Goal: Task Accomplishment & Management: Use online tool/utility

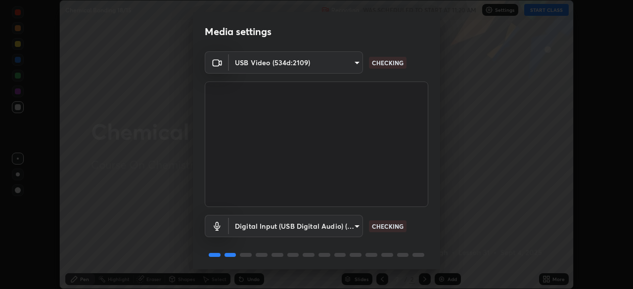
scroll to position [35, 0]
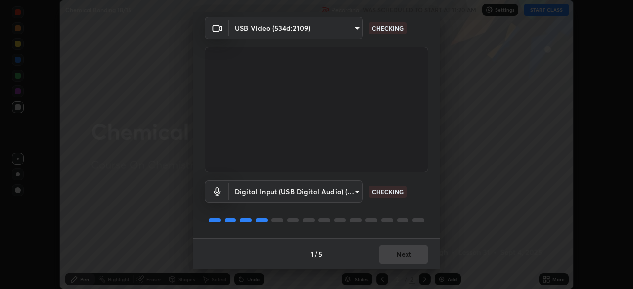
click at [404, 252] on div "1 / 5 Next" at bounding box center [316, 254] width 247 height 32
click at [402, 256] on div "1 / 5 Next" at bounding box center [316, 254] width 247 height 32
click at [399, 255] on div "1 / 5 Next" at bounding box center [316, 254] width 247 height 32
click at [393, 259] on div "1 / 5 Next" at bounding box center [316, 254] width 247 height 32
click at [392, 259] on div "1 / 5 Next" at bounding box center [316, 254] width 247 height 32
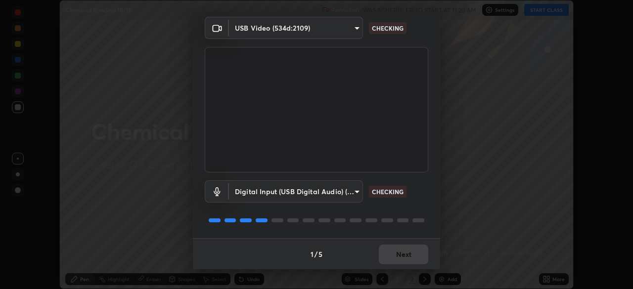
click at [392, 260] on div "1 / 5 Next" at bounding box center [316, 254] width 247 height 32
click at [393, 261] on div "1 / 5 Next" at bounding box center [316, 254] width 247 height 32
click at [395, 258] on div "1 / 5 Next" at bounding box center [316, 254] width 247 height 32
click at [397, 256] on div "1 / 5 Next" at bounding box center [316, 254] width 247 height 32
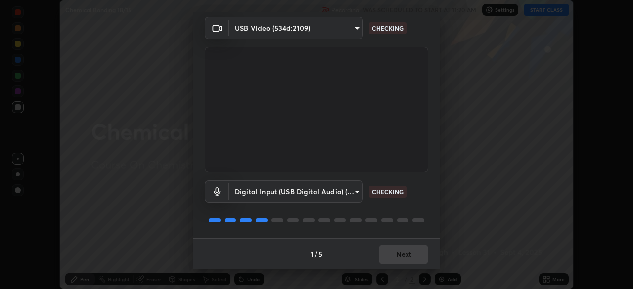
click at [402, 253] on div "1 / 5 Next" at bounding box center [316, 254] width 247 height 32
click at [405, 252] on div "1 / 5 Next" at bounding box center [316, 254] width 247 height 32
click at [407, 253] on div "1 / 5 Next" at bounding box center [316, 254] width 247 height 32
click at [408, 256] on div "1 / 5 Next" at bounding box center [316, 254] width 247 height 32
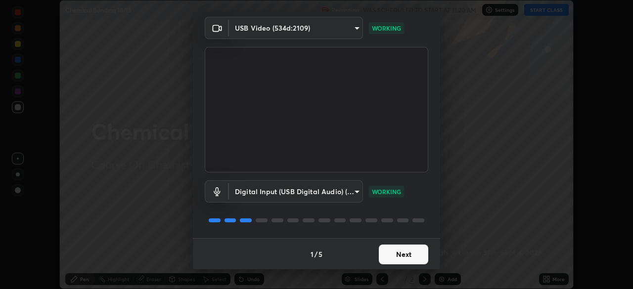
click at [408, 256] on button "Next" at bounding box center [403, 255] width 49 height 20
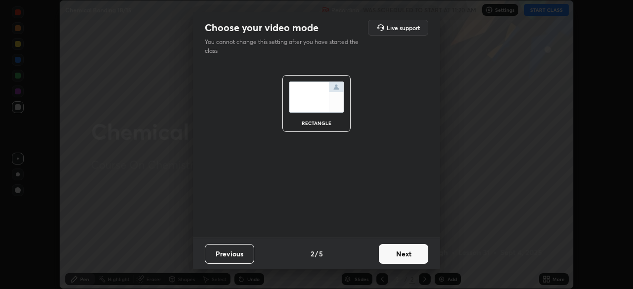
scroll to position [0, 0]
click at [407, 257] on button "Next" at bounding box center [403, 254] width 49 height 20
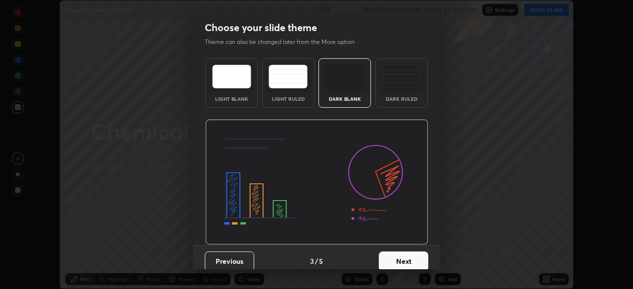
click at [408, 256] on button "Next" at bounding box center [403, 262] width 49 height 20
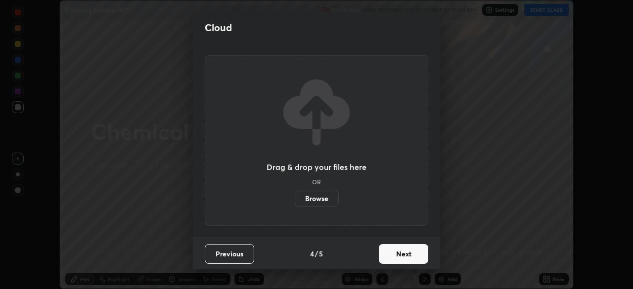
click at [406, 257] on button "Next" at bounding box center [403, 254] width 49 height 20
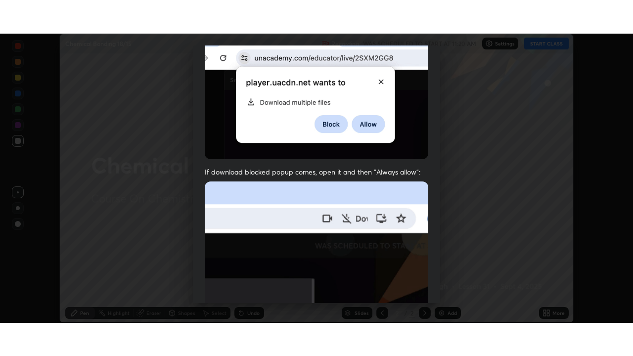
scroll to position [237, 0]
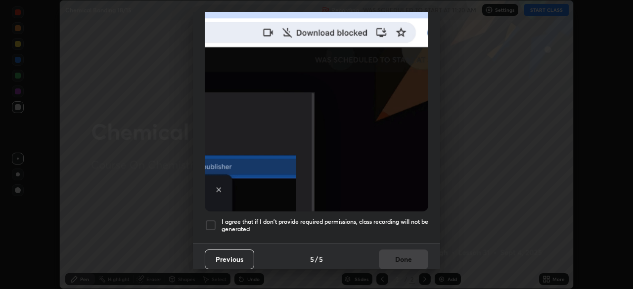
click at [325, 224] on h5 "I agree that if I don't provide required permissions, class recording will not …" at bounding box center [325, 225] width 207 height 15
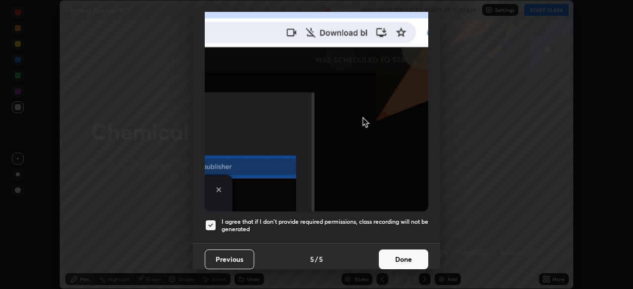
click at [391, 258] on button "Done" at bounding box center [403, 260] width 49 height 20
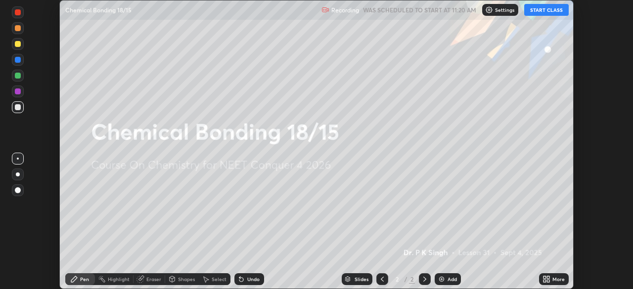
click at [548, 280] on icon at bounding box center [547, 280] width 8 height 8
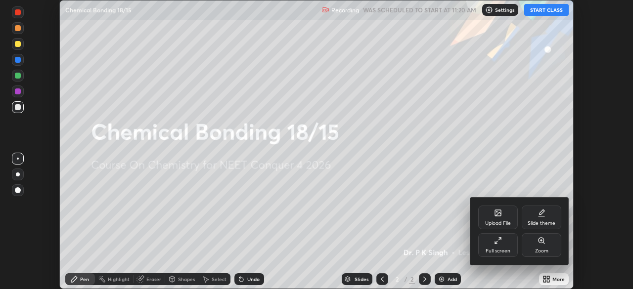
click at [498, 223] on div "Upload File" at bounding box center [498, 223] width 26 height 5
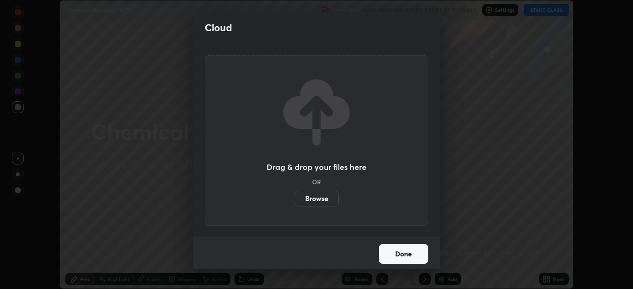
click at [331, 204] on label "Browse" at bounding box center [317, 199] width 44 height 16
click at [295, 204] on input "Browse" at bounding box center [295, 199] width 0 height 16
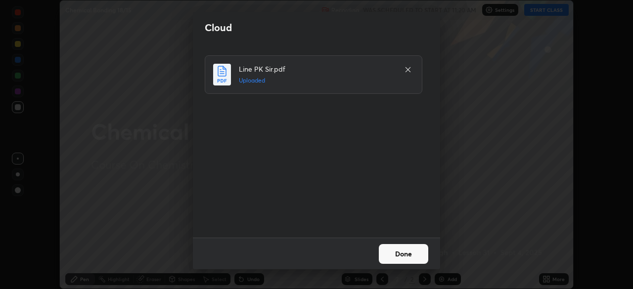
click at [416, 258] on button "Done" at bounding box center [403, 254] width 49 height 20
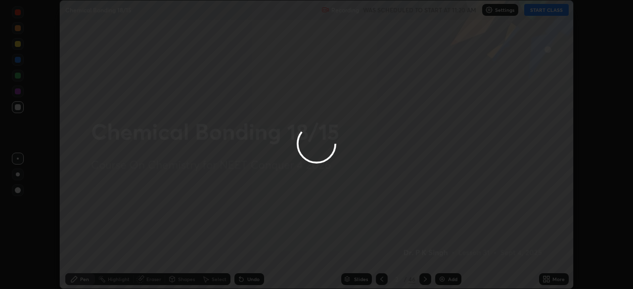
click at [545, 278] on icon at bounding box center [545, 278] width 2 height 2
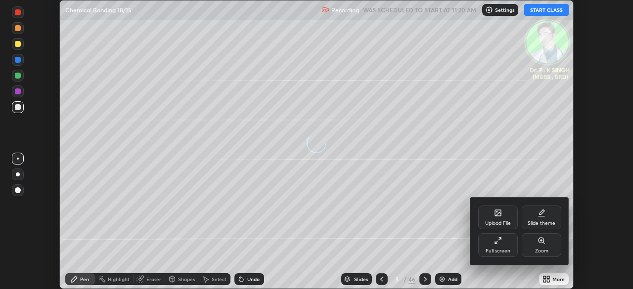
click at [507, 250] on div "Full screen" at bounding box center [498, 251] width 25 height 5
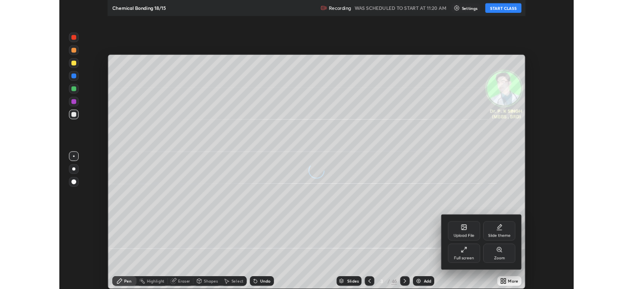
scroll to position [356, 633]
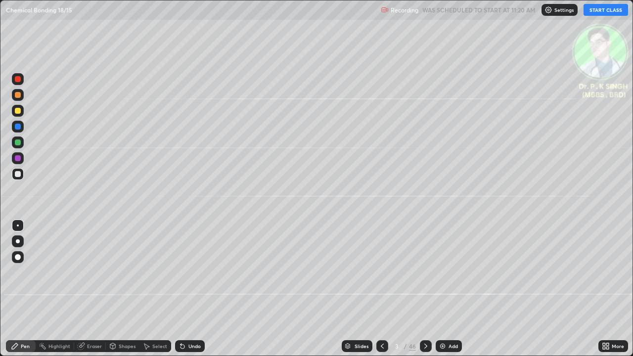
click at [603, 9] on button "START CLASS" at bounding box center [606, 10] width 45 height 12
click at [17, 111] on div at bounding box center [18, 111] width 6 height 6
click at [19, 289] on icon at bounding box center [15, 346] width 8 height 8
click at [18, 112] on div at bounding box center [18, 111] width 6 height 6
click at [19, 127] on div at bounding box center [18, 127] width 6 height 6
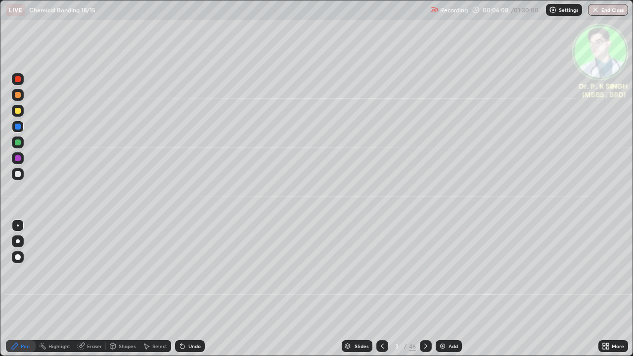
click at [20, 111] on div at bounding box center [18, 111] width 6 height 6
click at [18, 111] on div at bounding box center [18, 111] width 6 height 6
click at [20, 112] on div at bounding box center [18, 111] width 6 height 6
click at [426, 289] on div at bounding box center [426, 346] width 12 height 12
click at [425, 289] on icon at bounding box center [426, 346] width 8 height 8
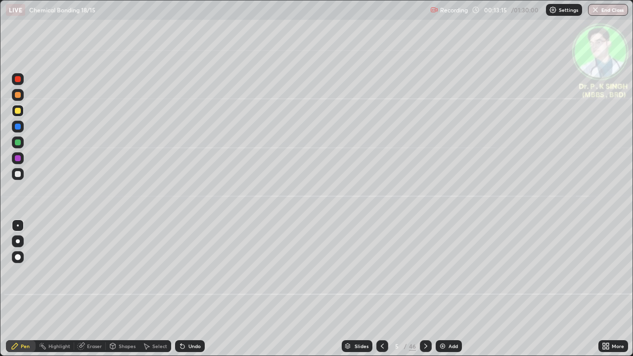
click at [425, 289] on icon at bounding box center [426, 346] width 8 height 8
click at [381, 289] on icon at bounding box center [383, 346] width 8 height 8
click at [425, 289] on icon at bounding box center [426, 346] width 8 height 8
click at [381, 289] on icon at bounding box center [383, 346] width 8 height 8
click at [425, 289] on icon at bounding box center [426, 346] width 8 height 8
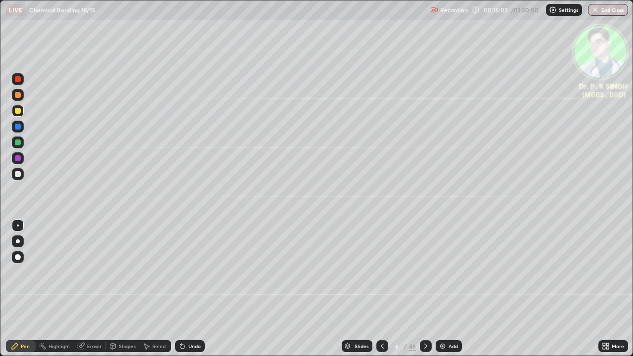
click at [82, 289] on icon at bounding box center [81, 345] width 5 height 5
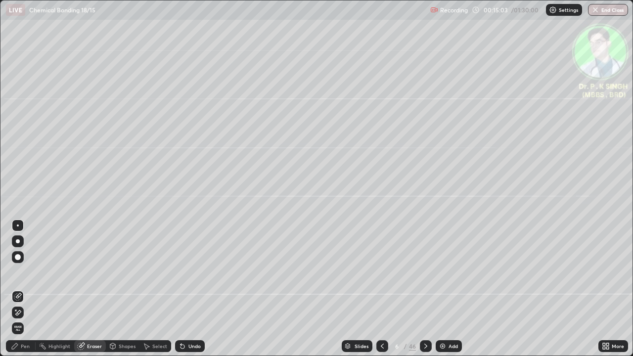
click at [18, 289] on div "Erase all" at bounding box center [18, 329] width 12 height 12
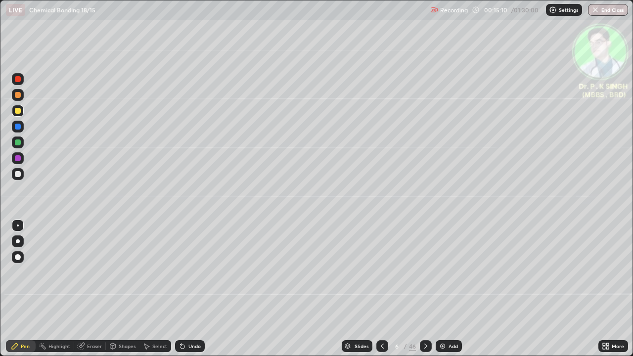
click at [19, 110] on div at bounding box center [18, 111] width 6 height 6
click at [427, 289] on icon at bounding box center [426, 346] width 8 height 8
click at [426, 289] on icon at bounding box center [426, 346] width 8 height 8
click at [19, 143] on div at bounding box center [18, 143] width 6 height 6
click at [21, 110] on div at bounding box center [18, 111] width 12 height 12
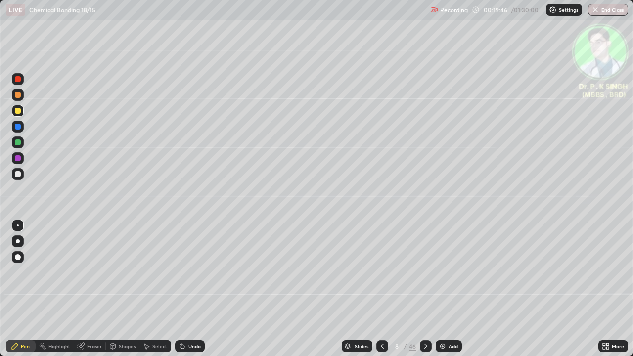
click at [19, 113] on div at bounding box center [18, 111] width 6 height 6
click at [427, 289] on icon at bounding box center [426, 346] width 8 height 8
click at [22, 111] on div at bounding box center [18, 111] width 12 height 12
click at [19, 112] on div at bounding box center [18, 111] width 6 height 6
click at [21, 110] on div at bounding box center [18, 111] width 12 height 12
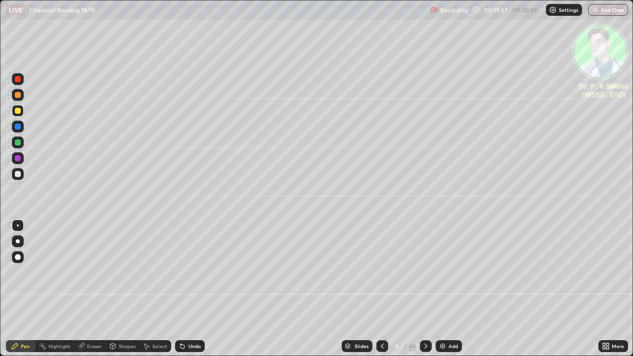
click at [19, 110] on div at bounding box center [18, 111] width 6 height 6
click at [425, 289] on icon at bounding box center [426, 346] width 8 height 8
click at [427, 289] on div at bounding box center [426, 346] width 12 height 12
click at [381, 289] on icon at bounding box center [383, 346] width 8 height 8
click at [424, 289] on icon at bounding box center [426, 346] width 8 height 8
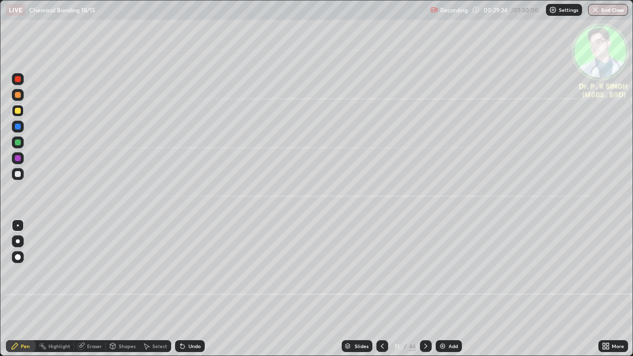
click at [382, 289] on div at bounding box center [383, 346] width 12 height 12
click at [382, 289] on icon at bounding box center [382, 346] width 3 height 5
click at [379, 289] on icon at bounding box center [383, 346] width 8 height 8
click at [426, 289] on icon at bounding box center [426, 346] width 8 height 8
click at [425, 289] on icon at bounding box center [426, 346] width 8 height 8
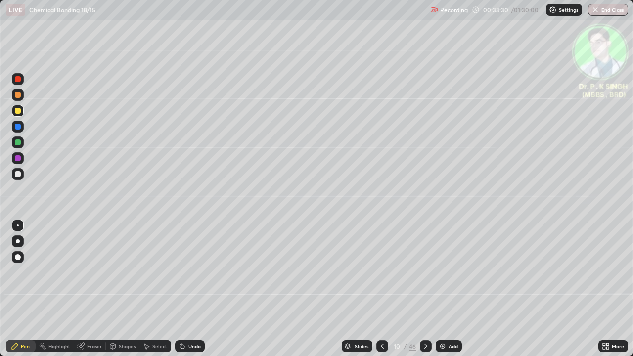
click at [381, 289] on icon at bounding box center [383, 346] width 8 height 8
click at [381, 289] on div at bounding box center [383, 346] width 12 height 12
click at [423, 289] on div at bounding box center [426, 346] width 12 height 20
click at [20, 111] on div at bounding box center [18, 111] width 6 height 6
click at [18, 128] on div at bounding box center [18, 127] width 6 height 6
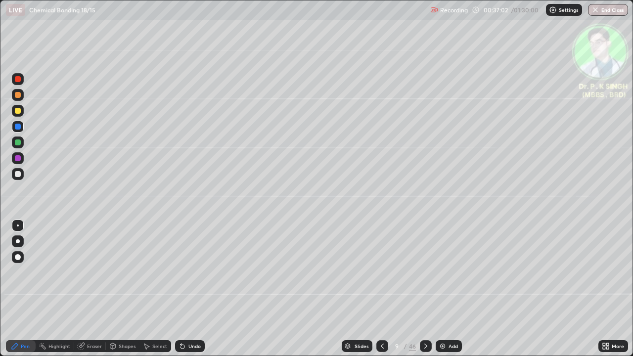
click at [426, 289] on icon at bounding box center [426, 346] width 8 height 8
click at [79, 289] on icon at bounding box center [81, 346] width 8 height 8
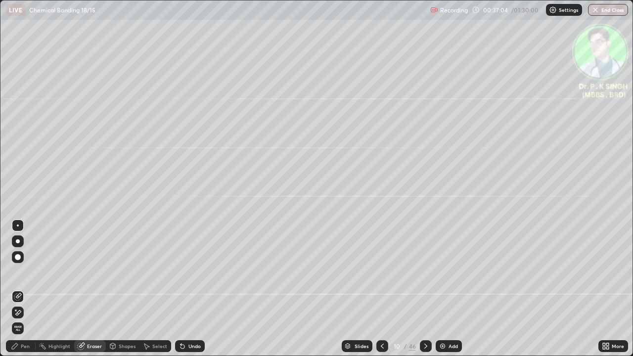
click at [21, 289] on span "Erase all" at bounding box center [17, 329] width 11 height 6
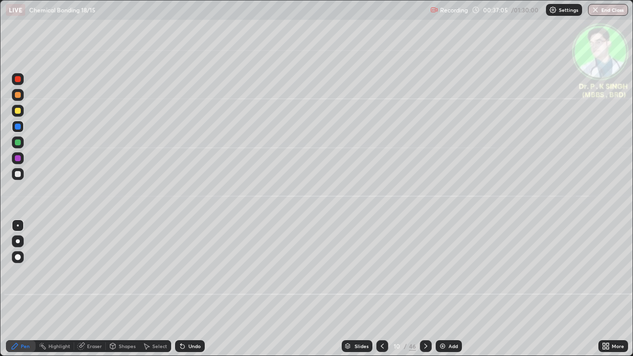
click at [20, 110] on div at bounding box center [18, 111] width 6 height 6
click at [425, 289] on icon at bounding box center [426, 346] width 8 height 8
click at [380, 289] on div at bounding box center [383, 346] width 12 height 12
click at [424, 289] on div at bounding box center [426, 346] width 12 height 12
click at [84, 289] on div "Eraser" at bounding box center [90, 346] width 32 height 12
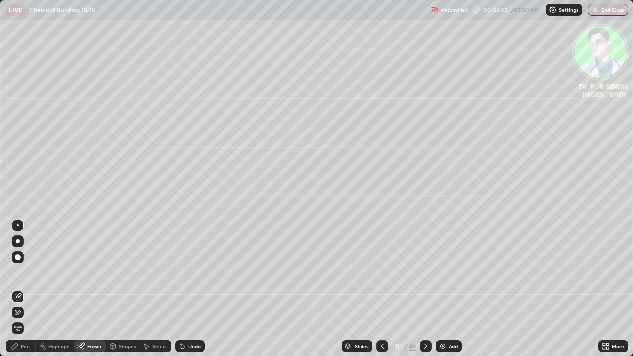
click at [22, 289] on div "Erase all" at bounding box center [18, 329] width 12 height 12
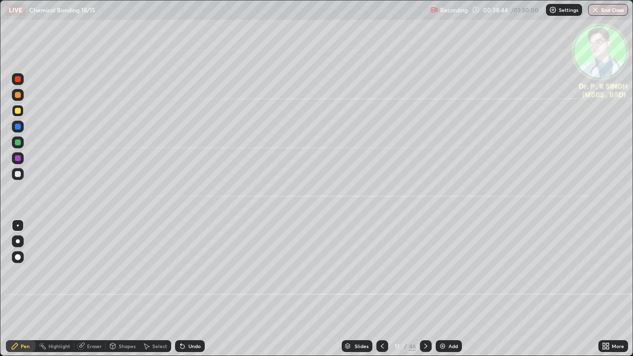
click at [22, 110] on div at bounding box center [18, 111] width 12 height 12
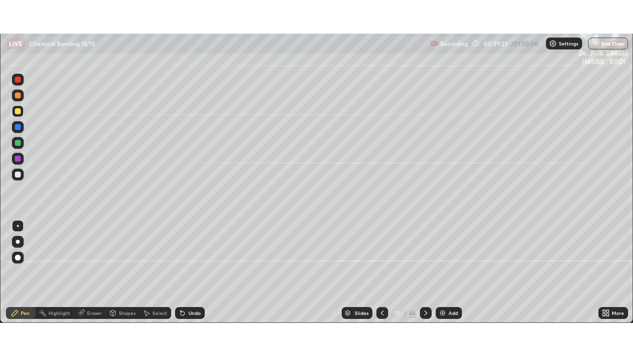
scroll to position [49191, 48847]
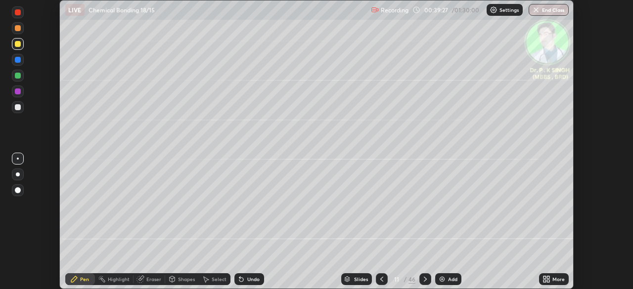
click at [545, 277] on icon at bounding box center [545, 278] width 2 height 2
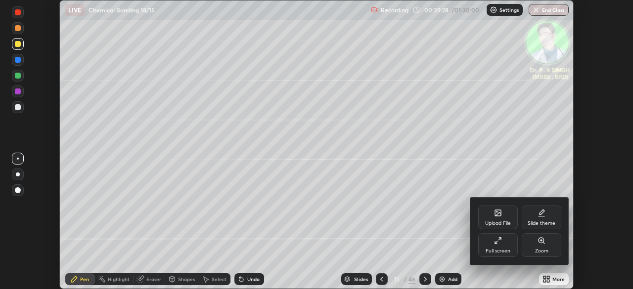
click at [503, 245] on div "Full screen" at bounding box center [498, 246] width 40 height 24
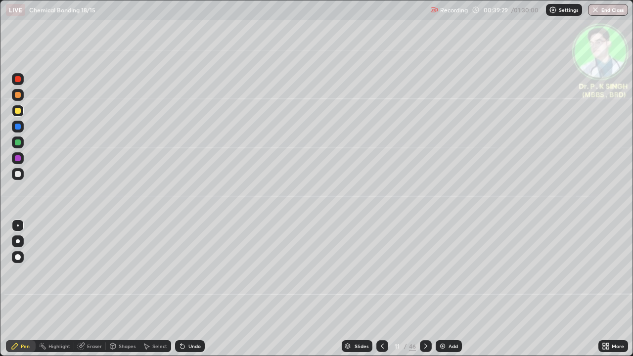
scroll to position [356, 633]
click at [426, 289] on icon at bounding box center [426, 346] width 3 height 5
click at [382, 289] on icon at bounding box center [383, 346] width 8 height 8
click at [429, 289] on div at bounding box center [426, 346] width 12 height 12
click at [381, 289] on icon at bounding box center [383, 346] width 8 height 8
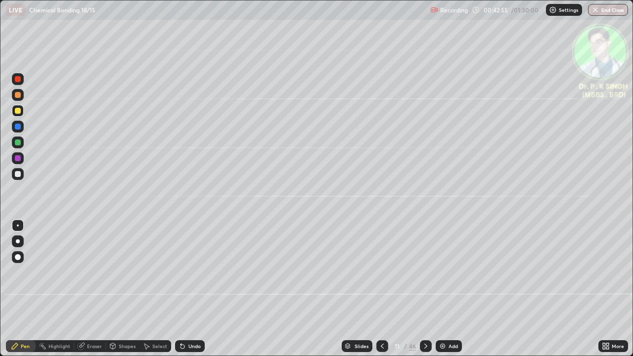
click at [377, 289] on div at bounding box center [383, 346] width 12 height 12
click at [424, 289] on icon at bounding box center [426, 346] width 8 height 8
click at [422, 289] on icon at bounding box center [426, 346] width 8 height 8
click at [381, 289] on div at bounding box center [383, 346] width 12 height 12
click at [425, 289] on icon at bounding box center [426, 346] width 8 height 8
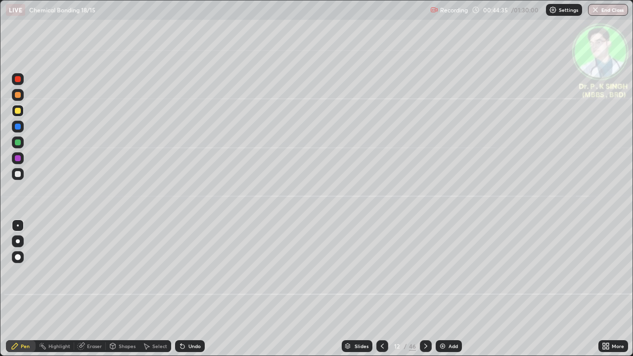
click at [381, 289] on icon at bounding box center [383, 346] width 8 height 8
click at [426, 289] on icon at bounding box center [426, 346] width 3 height 5
click at [424, 289] on icon at bounding box center [426, 346] width 8 height 8
click at [14, 110] on div at bounding box center [18, 111] width 12 height 12
click at [380, 289] on icon at bounding box center [383, 346] width 8 height 8
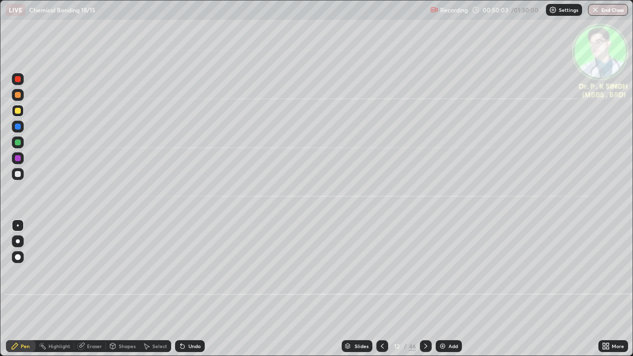
click at [425, 289] on div at bounding box center [426, 346] width 12 height 12
click at [80, 289] on icon at bounding box center [81, 346] width 6 height 6
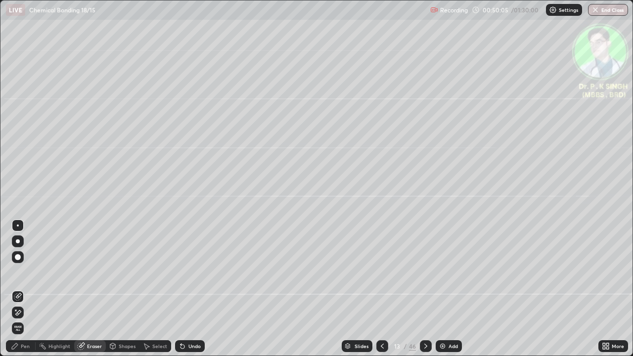
click at [19, 289] on span "Erase all" at bounding box center [17, 329] width 11 height 6
click at [18, 289] on icon at bounding box center [15, 346] width 8 height 8
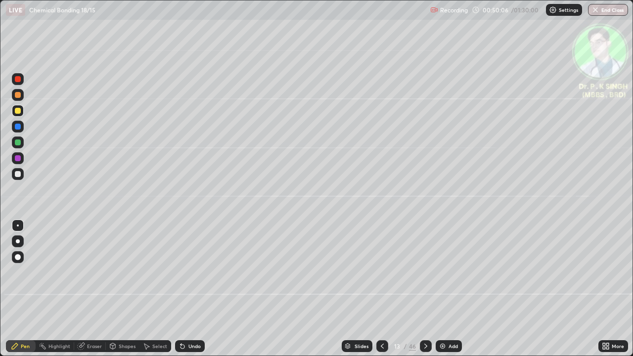
click at [381, 289] on icon at bounding box center [383, 346] width 8 height 8
click at [425, 289] on icon at bounding box center [426, 346] width 8 height 8
click at [424, 289] on icon at bounding box center [426, 346] width 8 height 8
click at [21, 143] on div at bounding box center [18, 143] width 12 height 12
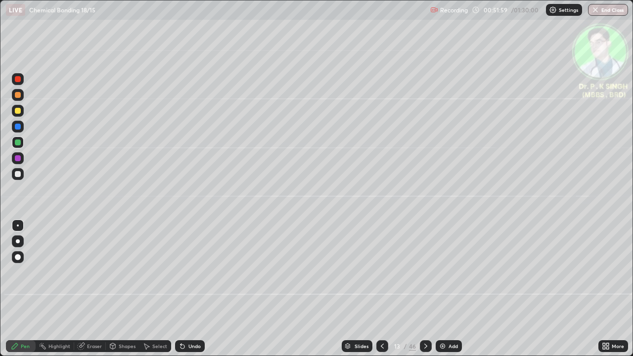
click at [17, 111] on div at bounding box center [18, 111] width 6 height 6
click at [19, 126] on div at bounding box center [18, 127] width 6 height 6
click at [427, 289] on div at bounding box center [426, 346] width 12 height 12
click at [18, 112] on div at bounding box center [18, 111] width 6 height 6
click at [382, 289] on icon at bounding box center [383, 346] width 8 height 8
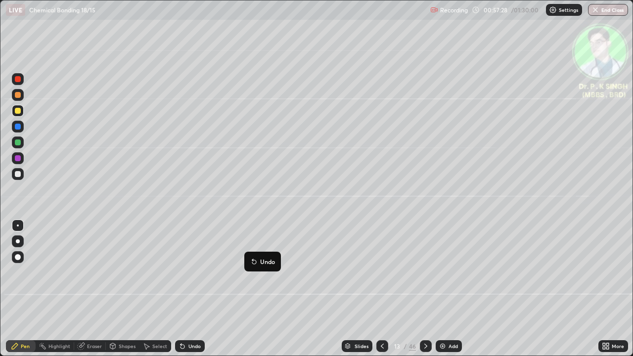
click at [425, 289] on icon at bounding box center [426, 346] width 8 height 8
click at [84, 289] on icon at bounding box center [81, 346] width 8 height 8
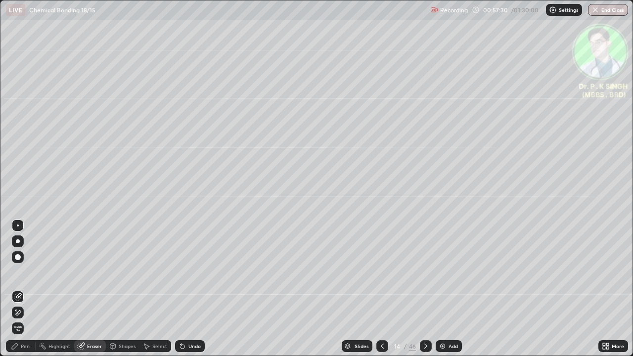
click at [20, 289] on div "Erase all" at bounding box center [18, 329] width 12 height 12
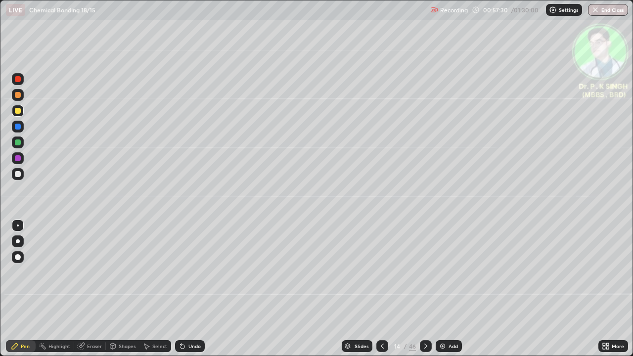
click at [20, 141] on div at bounding box center [18, 143] width 6 height 6
click at [18, 111] on div at bounding box center [18, 111] width 6 height 6
click at [18, 113] on div at bounding box center [18, 111] width 6 height 6
click at [427, 289] on icon at bounding box center [426, 346] width 8 height 8
click at [425, 289] on icon at bounding box center [426, 346] width 8 height 8
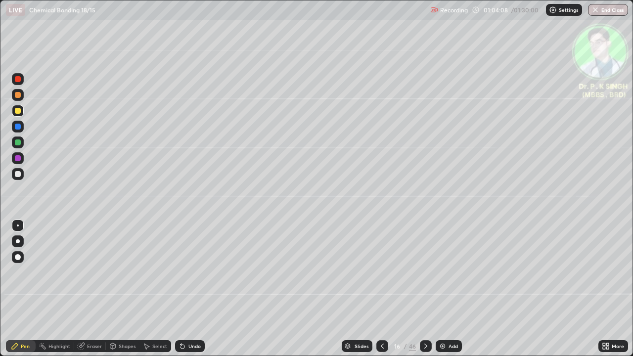
click at [22, 113] on div at bounding box center [18, 111] width 12 height 12
click at [425, 289] on icon at bounding box center [426, 346] width 8 height 8
click at [18, 113] on div at bounding box center [18, 111] width 6 height 6
click at [424, 289] on div at bounding box center [426, 346] width 12 height 12
click at [17, 112] on div at bounding box center [18, 111] width 6 height 6
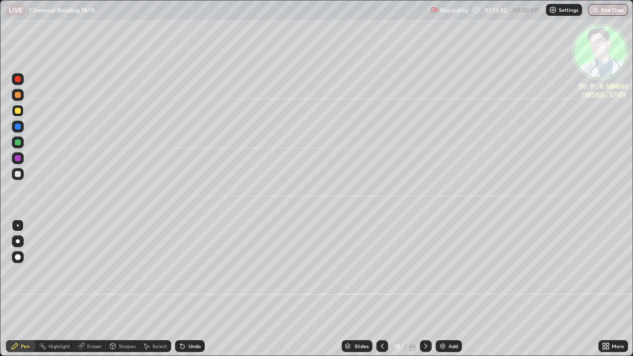
click at [381, 289] on icon at bounding box center [383, 346] width 8 height 8
click at [382, 289] on icon at bounding box center [383, 346] width 8 height 8
click at [425, 289] on icon at bounding box center [426, 346] width 3 height 5
click at [414, 289] on div "46" at bounding box center [412, 346] width 7 height 9
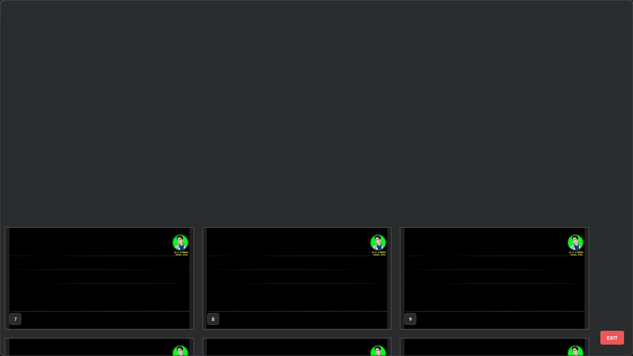
scroll to position [352, 627]
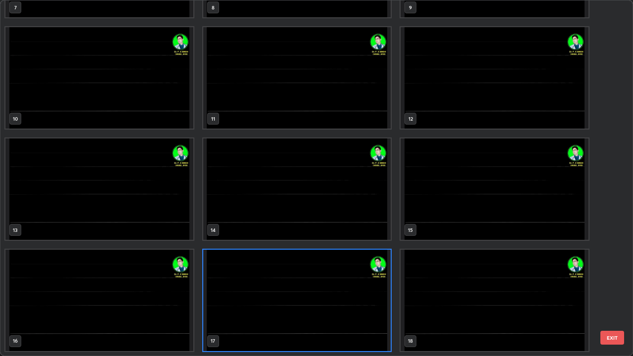
click at [424, 289] on img "grid" at bounding box center [495, 300] width 188 height 101
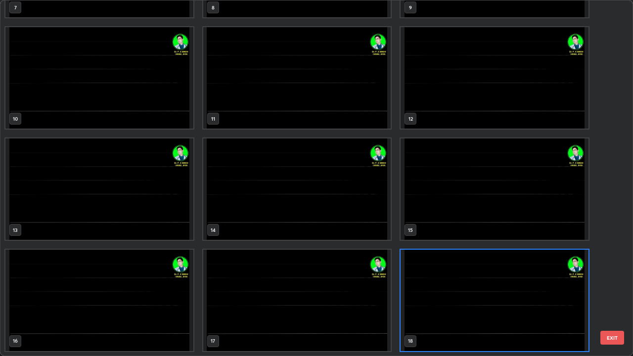
click at [360, 289] on img "grid" at bounding box center [297, 300] width 188 height 101
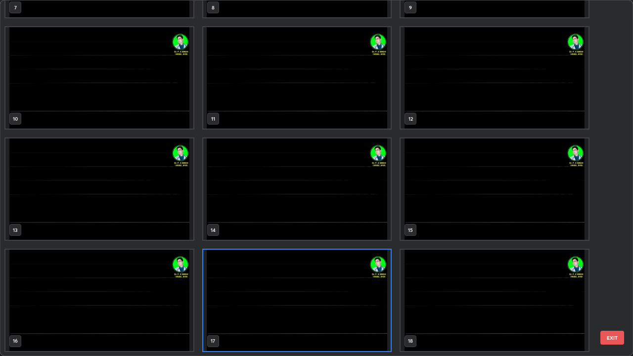
click at [356, 289] on img "grid" at bounding box center [297, 300] width 188 height 101
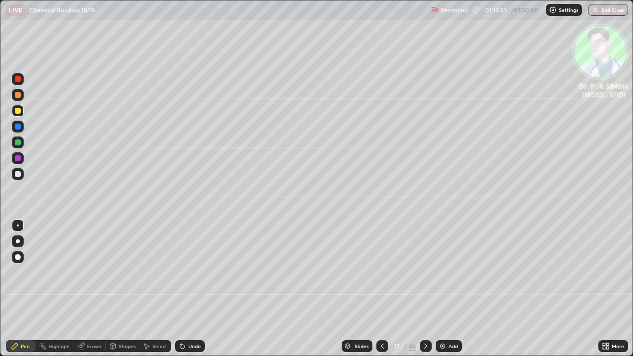
click at [426, 289] on icon at bounding box center [426, 346] width 8 height 8
click at [426, 289] on icon at bounding box center [426, 346] width 3 height 5
click at [380, 289] on div at bounding box center [383, 346] width 12 height 12
click at [425, 289] on div at bounding box center [426, 346] width 12 height 12
click at [22, 113] on div at bounding box center [18, 111] width 12 height 12
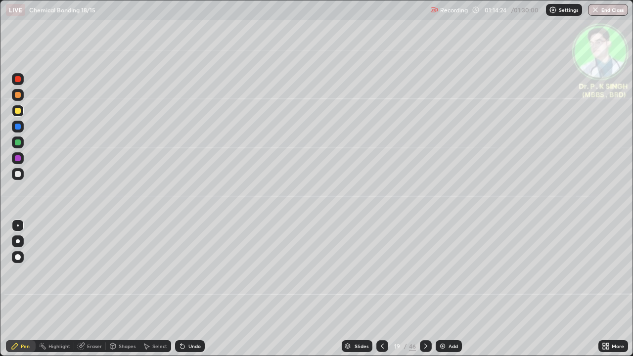
click at [424, 289] on icon at bounding box center [426, 346] width 8 height 8
click at [422, 289] on icon at bounding box center [426, 346] width 8 height 8
click at [413, 289] on div "46" at bounding box center [412, 346] width 7 height 9
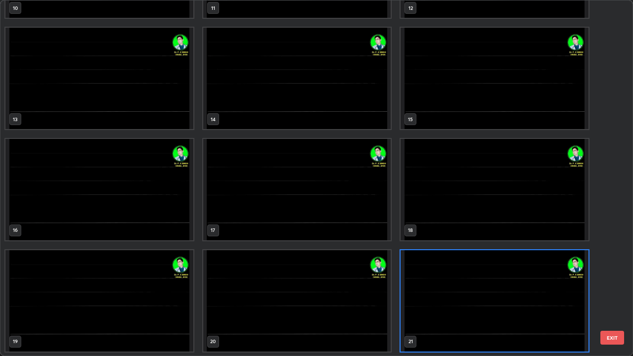
click at [500, 289] on img "grid" at bounding box center [495, 300] width 188 height 101
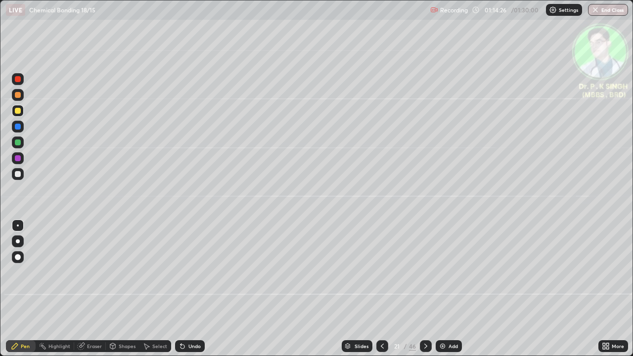
click at [503, 289] on img "grid" at bounding box center [495, 300] width 188 height 101
click at [426, 289] on icon at bounding box center [426, 346] width 8 height 8
click at [381, 289] on icon at bounding box center [383, 346] width 8 height 8
click at [384, 289] on div at bounding box center [383, 346] width 12 height 20
click at [377, 289] on div at bounding box center [383, 346] width 12 height 20
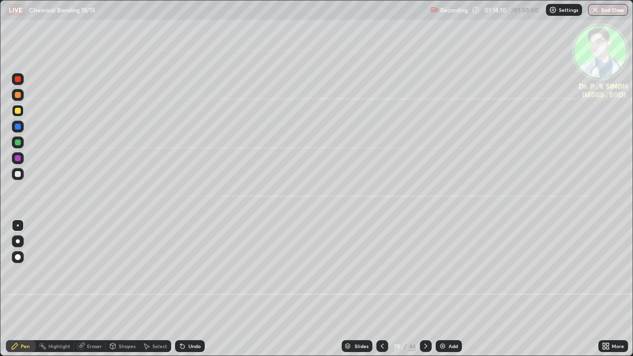
click at [425, 289] on icon at bounding box center [426, 346] width 8 height 8
click at [382, 289] on icon at bounding box center [382, 346] width 3 height 5
click at [20, 289] on div "Pen" at bounding box center [21, 346] width 30 height 12
click at [381, 289] on icon at bounding box center [383, 346] width 8 height 8
click at [426, 289] on icon at bounding box center [426, 346] width 8 height 8
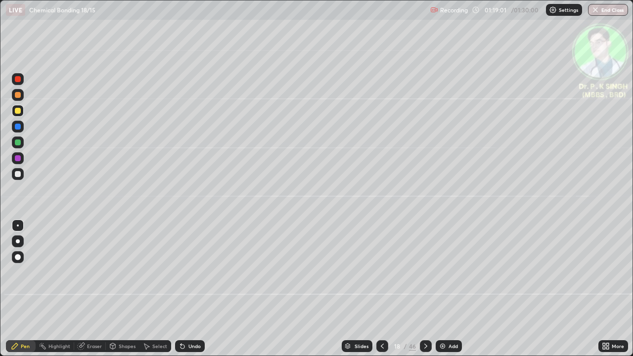
click at [422, 289] on div at bounding box center [426, 346] width 12 height 20
click at [377, 289] on div at bounding box center [383, 346] width 12 height 12
click at [381, 289] on icon at bounding box center [383, 346] width 8 height 8
click at [422, 289] on icon at bounding box center [426, 346] width 8 height 8
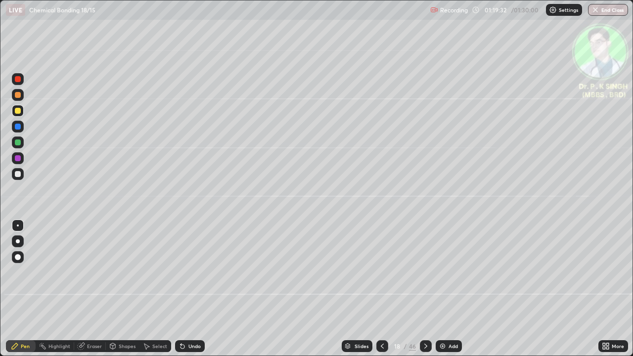
click at [425, 289] on icon at bounding box center [426, 346] width 8 height 8
click at [424, 289] on icon at bounding box center [426, 346] width 8 height 8
click at [381, 289] on icon at bounding box center [383, 346] width 8 height 8
click at [380, 289] on icon at bounding box center [383, 346] width 8 height 8
click at [425, 289] on icon at bounding box center [426, 346] width 8 height 8
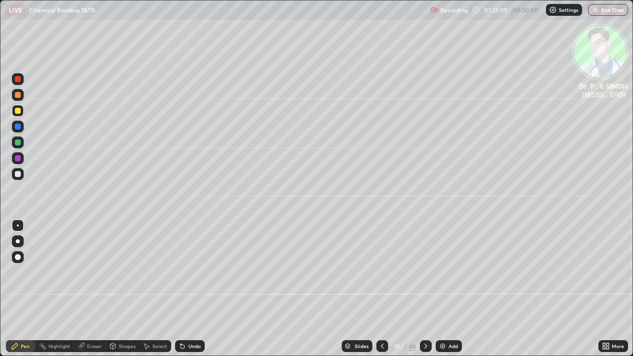
click at [427, 289] on icon at bounding box center [426, 346] width 8 height 8
click at [75, 289] on div "Eraser" at bounding box center [90, 346] width 32 height 12
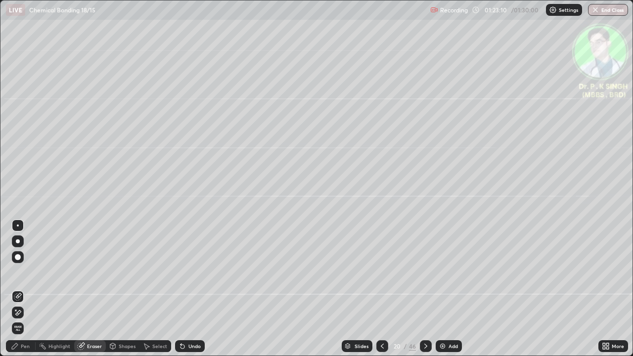
click at [18, 289] on span "Erase all" at bounding box center [17, 329] width 11 height 6
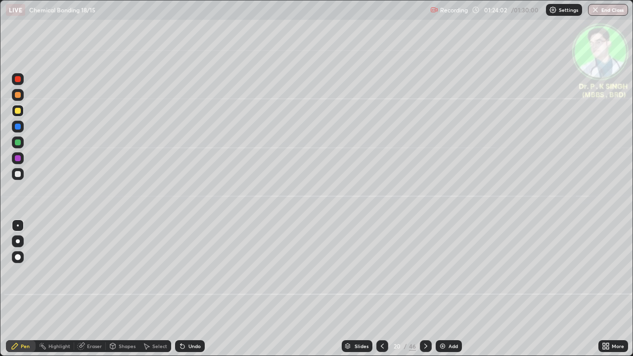
click at [429, 289] on div at bounding box center [426, 346] width 12 height 12
click at [426, 289] on icon at bounding box center [426, 346] width 8 height 8
click at [381, 289] on icon at bounding box center [383, 346] width 8 height 8
click at [377, 289] on div at bounding box center [383, 346] width 12 height 20
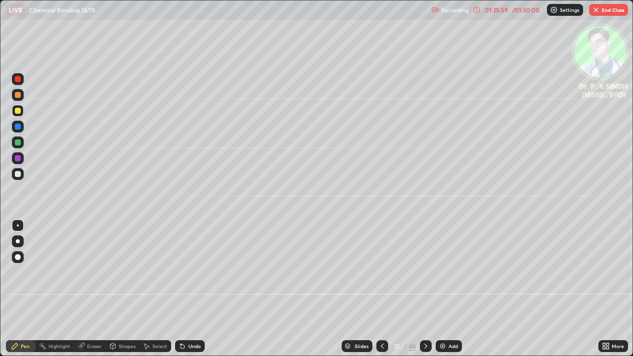
click at [607, 10] on button "End Class" at bounding box center [608, 10] width 39 height 12
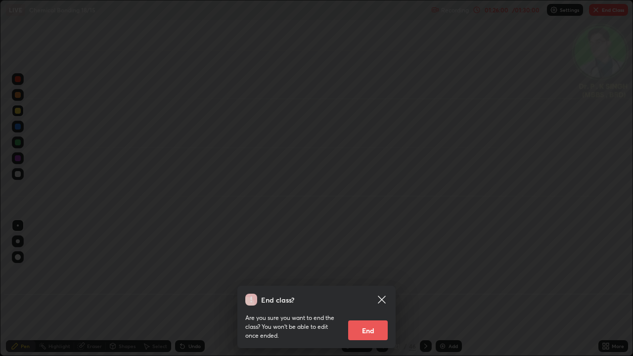
click at [367, 289] on button "End" at bounding box center [368, 331] width 40 height 20
